Goal: Browse casually

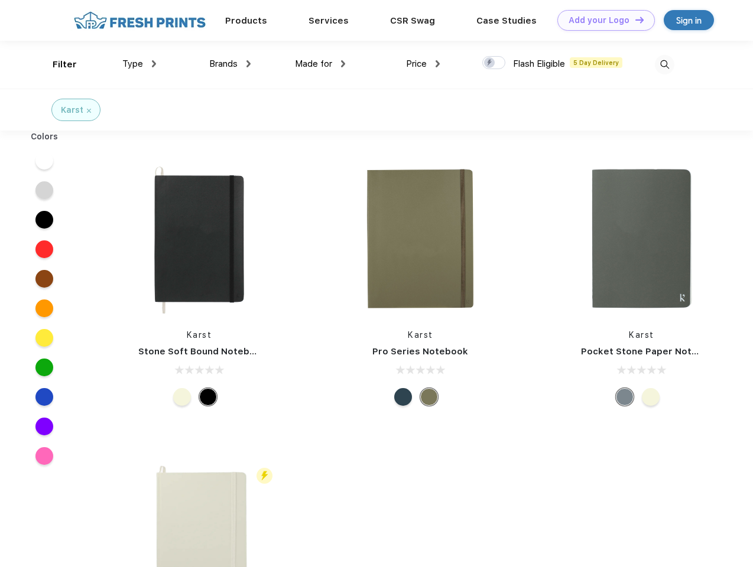
click at [601, 20] on link "Add your Logo Design Tool" at bounding box center [605, 20] width 97 height 21
click at [0, 0] on div "Design Tool" at bounding box center [0, 0] width 0 height 0
click at [634, 19] on link "Add your Logo Design Tool" at bounding box center [605, 20] width 97 height 21
click at [57, 64] on div "Filter" at bounding box center [65, 65] width 24 height 14
click at [139, 64] on span "Type" at bounding box center [132, 63] width 21 height 11
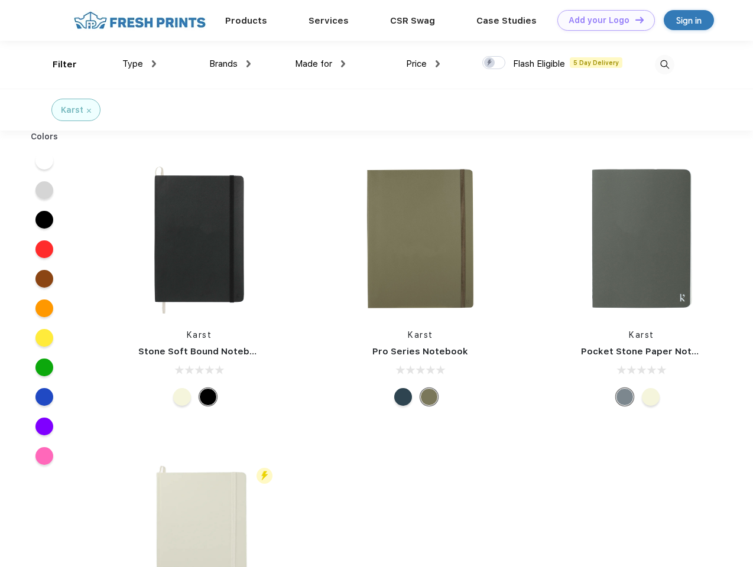
click at [230, 64] on span "Brands" at bounding box center [223, 63] width 28 height 11
click at [320, 64] on span "Made for" at bounding box center [313, 63] width 37 height 11
click at [423, 64] on span "Price" at bounding box center [416, 63] width 21 height 11
click at [494, 63] on div at bounding box center [493, 62] width 23 height 13
click at [490, 63] on input "checkbox" at bounding box center [486, 60] width 8 height 8
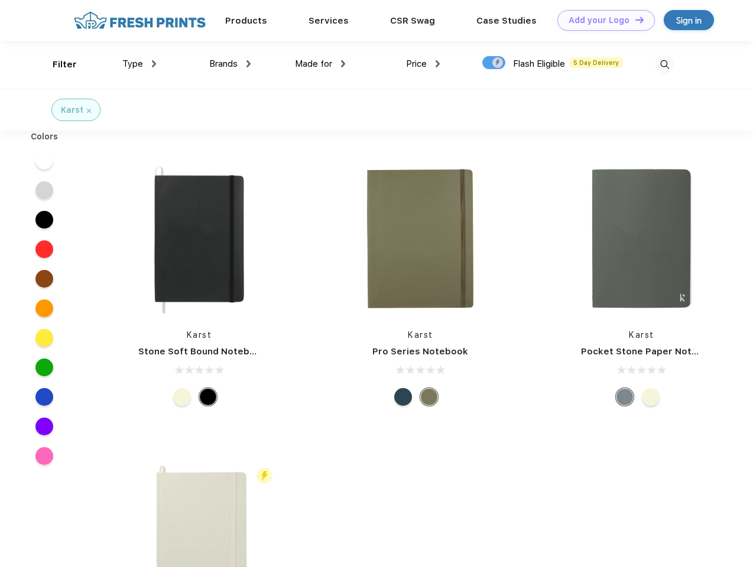
click at [664, 64] on img at bounding box center [664, 64] width 19 height 19
